Goal: Navigation & Orientation: Find specific page/section

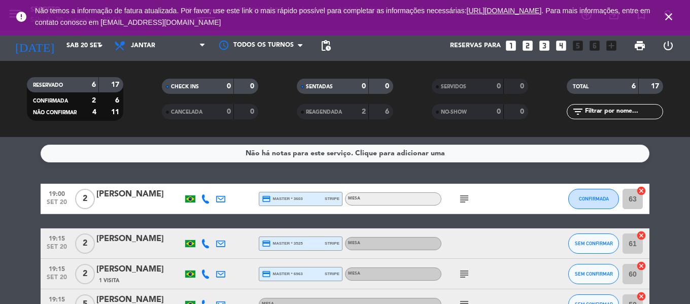
click at [670, 15] on icon "close" at bounding box center [668, 17] width 12 height 12
click at [667, 15] on icon "close" at bounding box center [668, 17] width 12 height 12
click at [669, 19] on icon "close" at bounding box center [668, 17] width 12 height 12
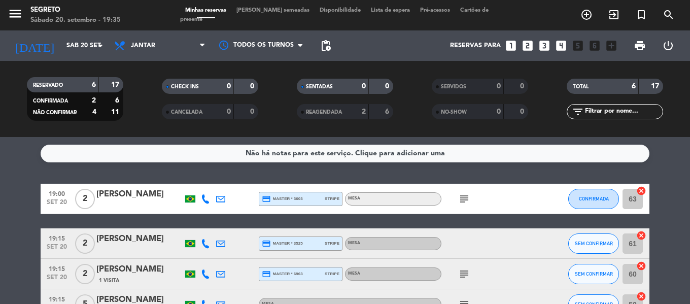
click at [269, 13] on span "[PERSON_NAME] semeadas" at bounding box center [272, 11] width 83 height 6
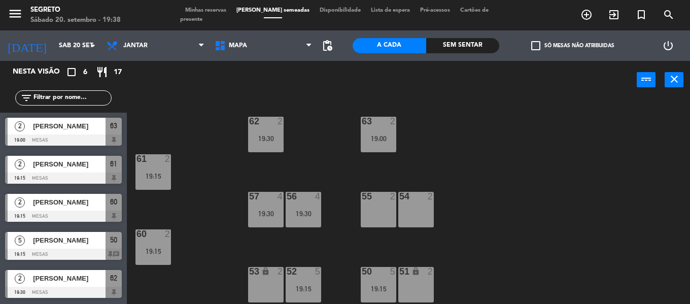
click at [214, 13] on span "Minhas reservas" at bounding box center [205, 11] width 51 height 6
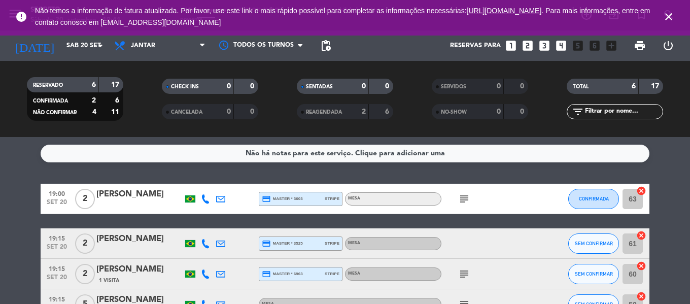
click at [668, 14] on icon "close" at bounding box center [668, 17] width 12 height 12
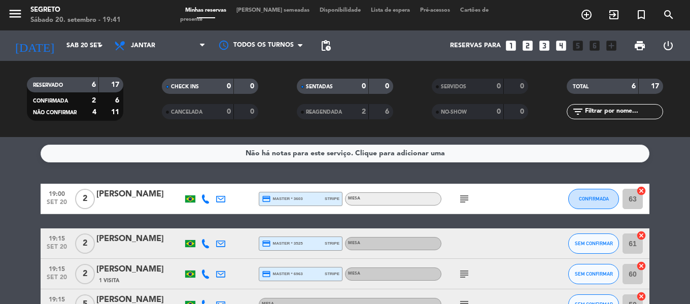
click at [278, 18] on div "Minhas reservas Mesas semeadas Disponibilidade Lista de espera Pré-acessos Cart…" at bounding box center [345, 15] width 330 height 18
click at [276, 12] on span "[PERSON_NAME] semeadas" at bounding box center [272, 11] width 83 height 6
